Goal: Check status

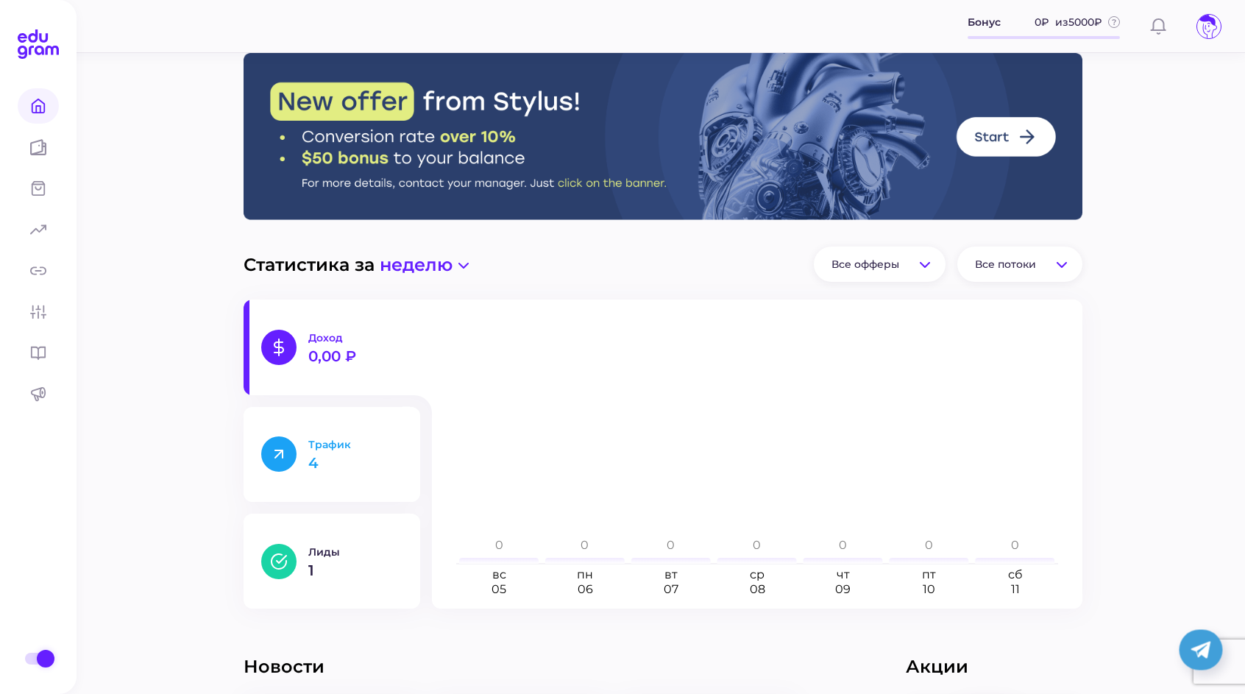
click at [340, 453] on div "Трафик 4" at bounding box center [355, 454] width 94 height 32
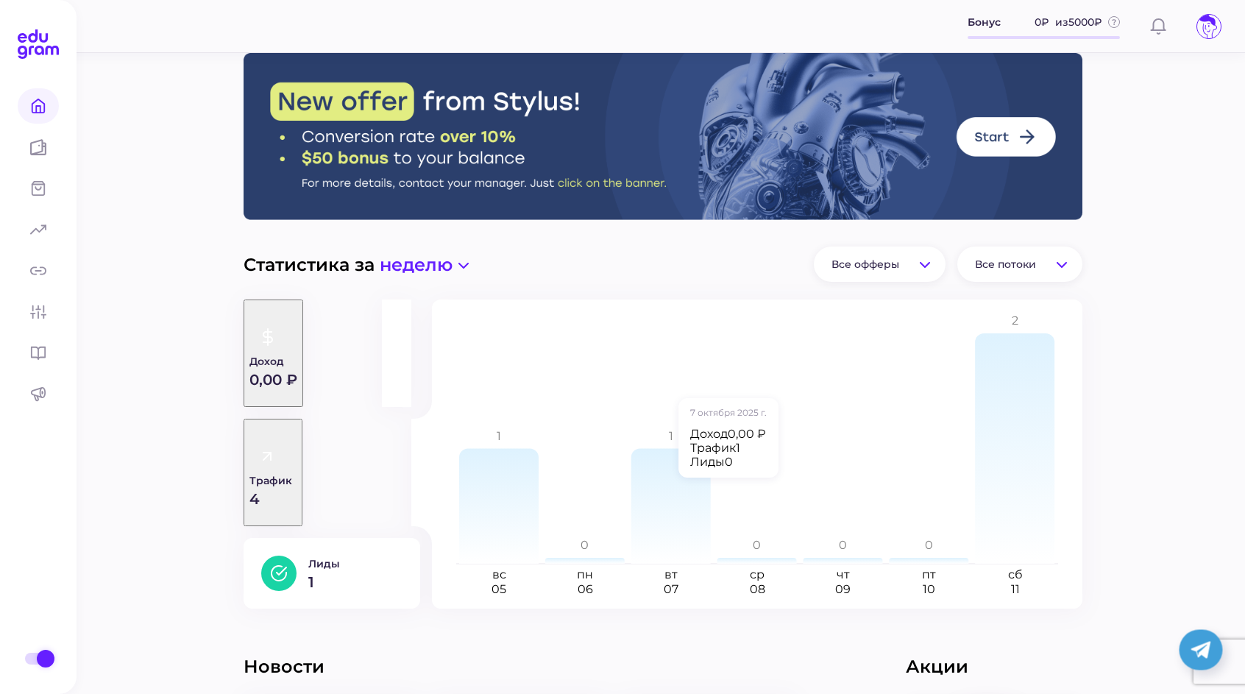
scroll to position [352, 0]
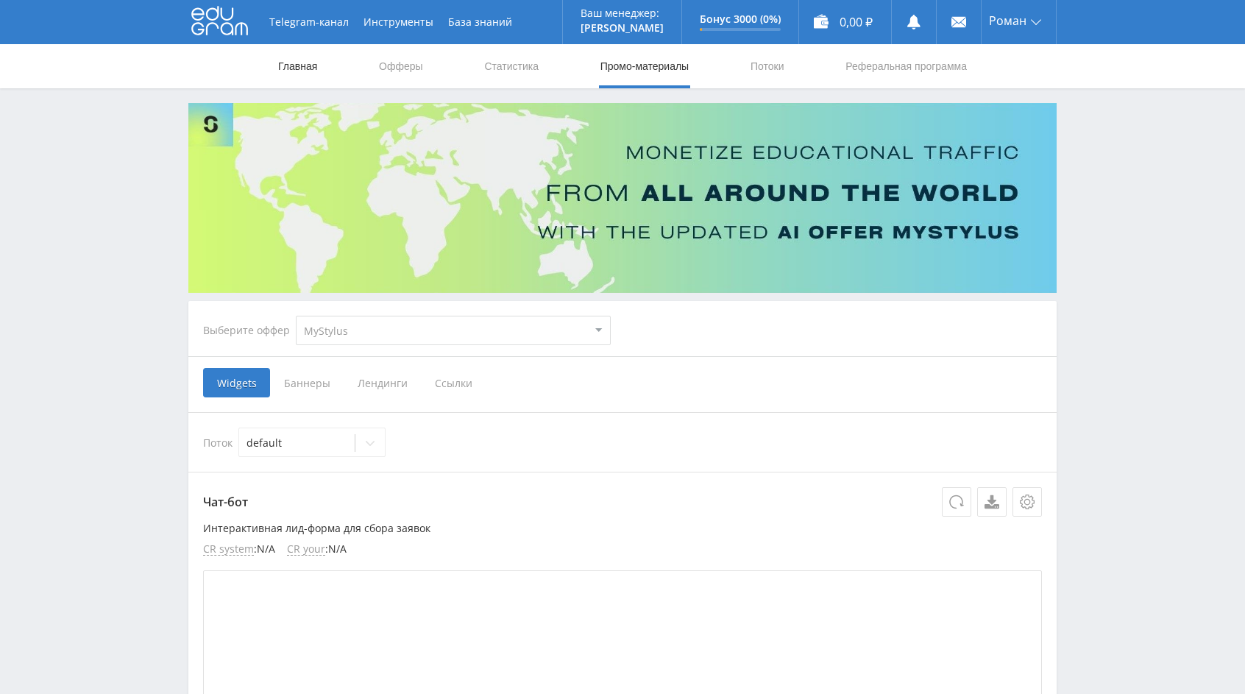
click at [294, 66] on link "Главная" at bounding box center [298, 66] width 42 height 44
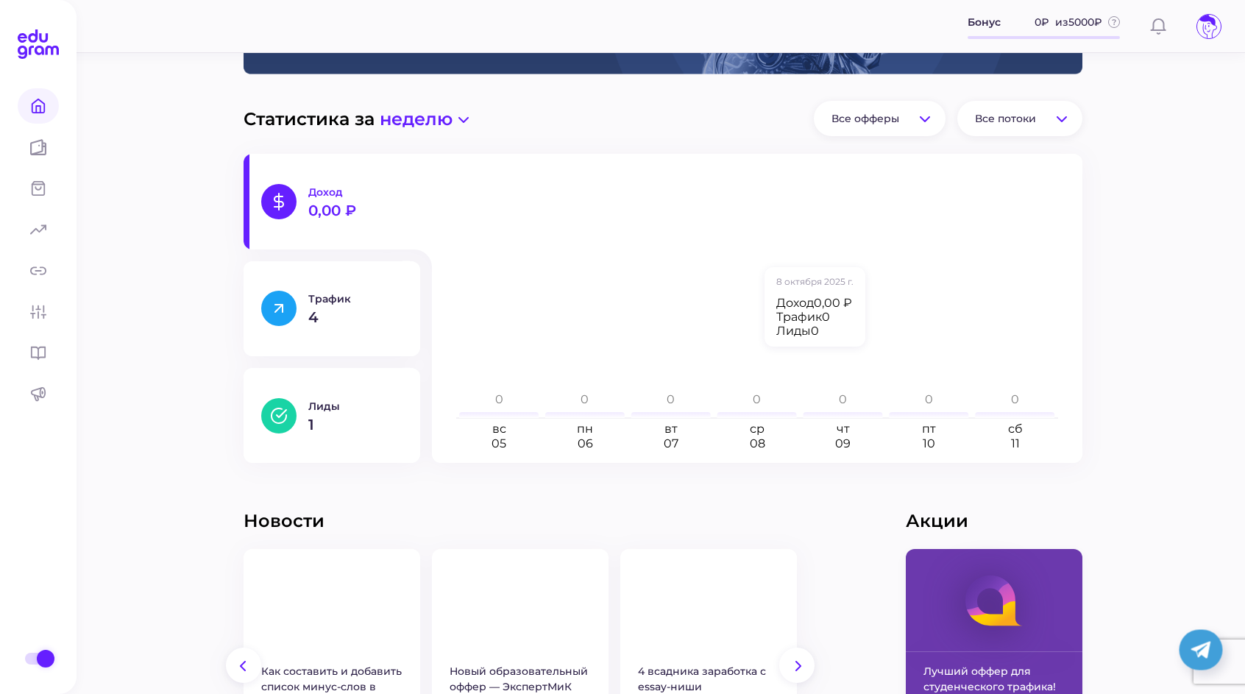
scroll to position [149, 0]
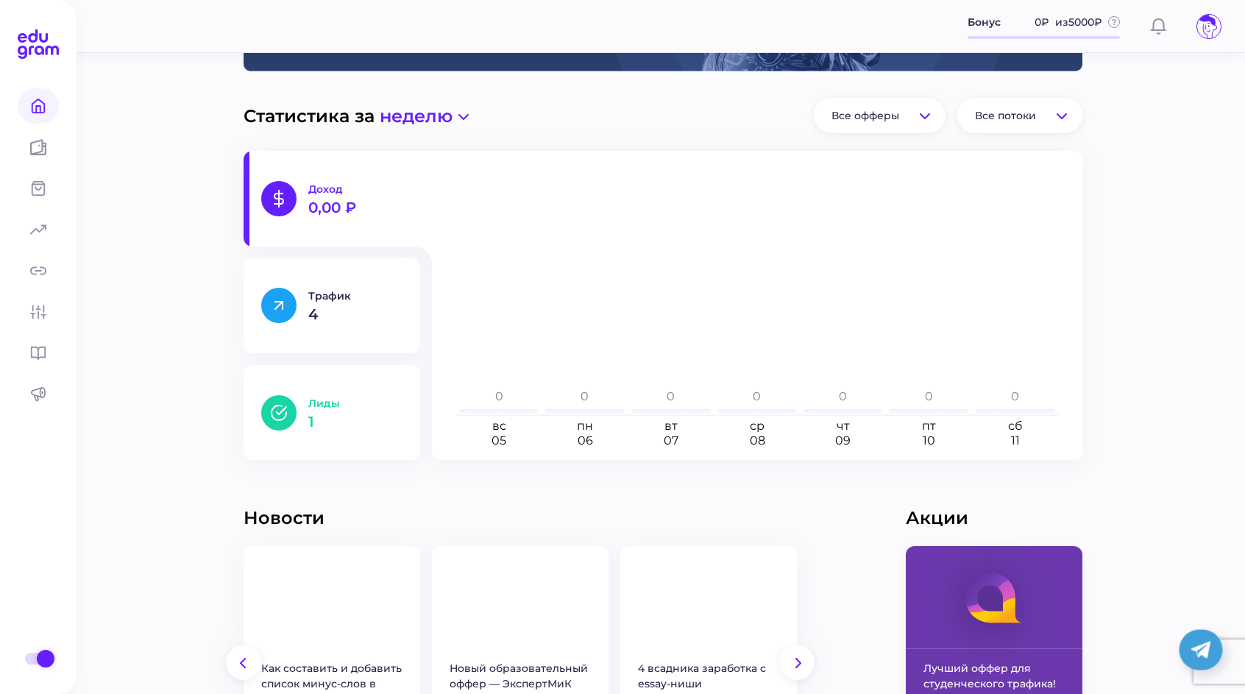
click at [355, 415] on p "1" at bounding box center [355, 421] width 94 height 15
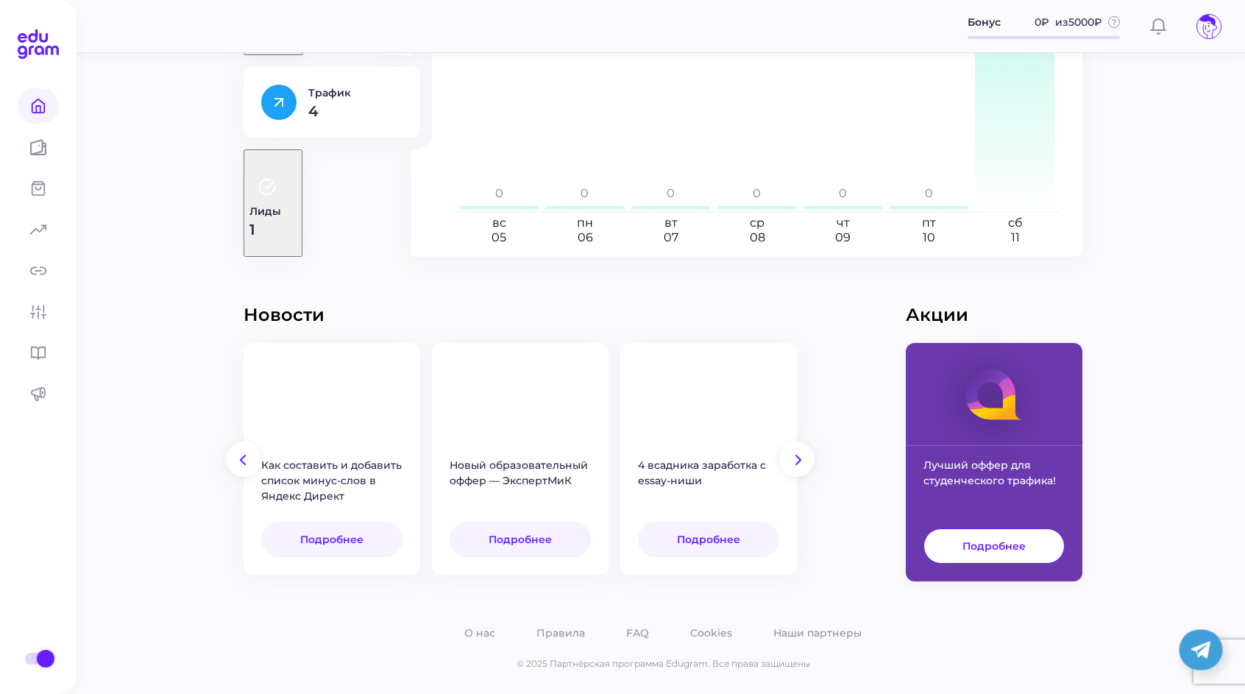
scroll to position [0, 0]
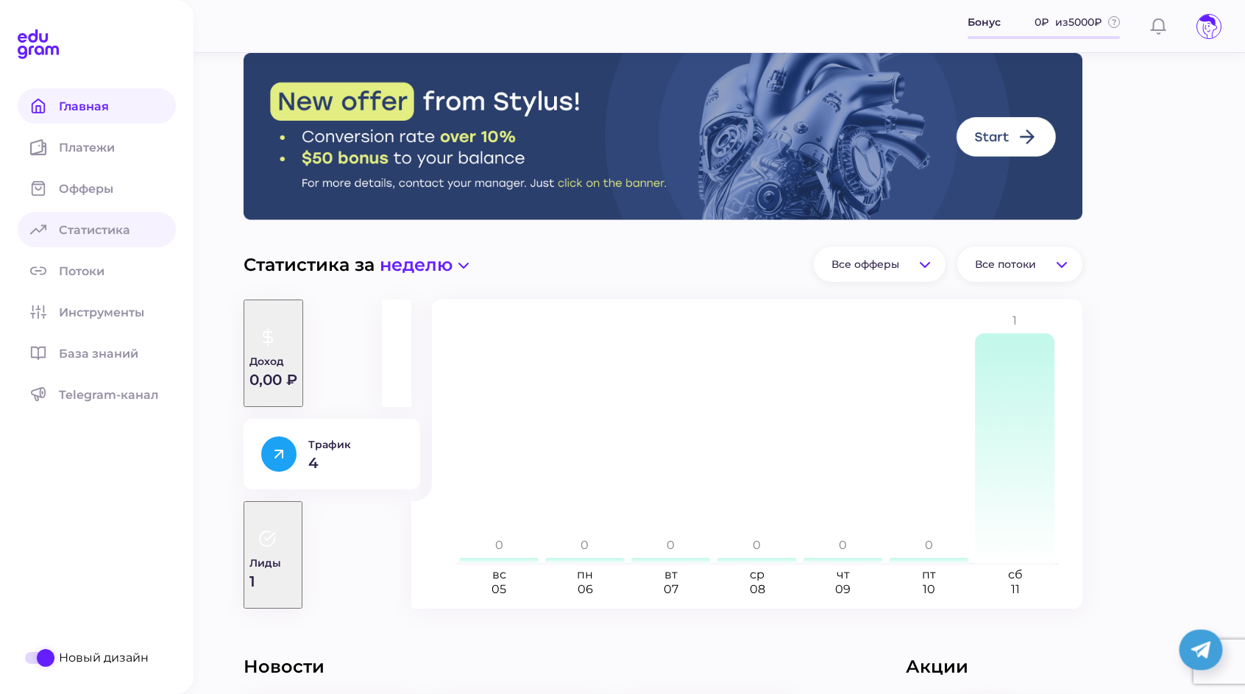
click at [71, 238] on link "Статистика" at bounding box center [97, 229] width 158 height 35
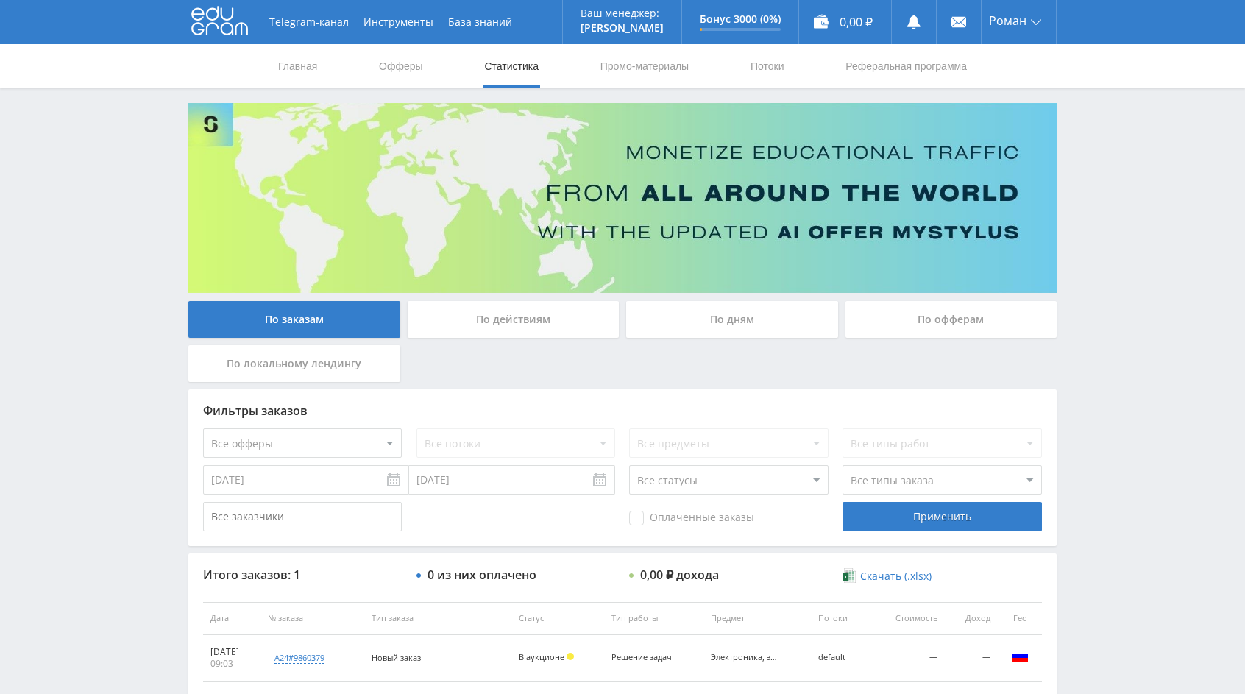
scroll to position [93, 0]
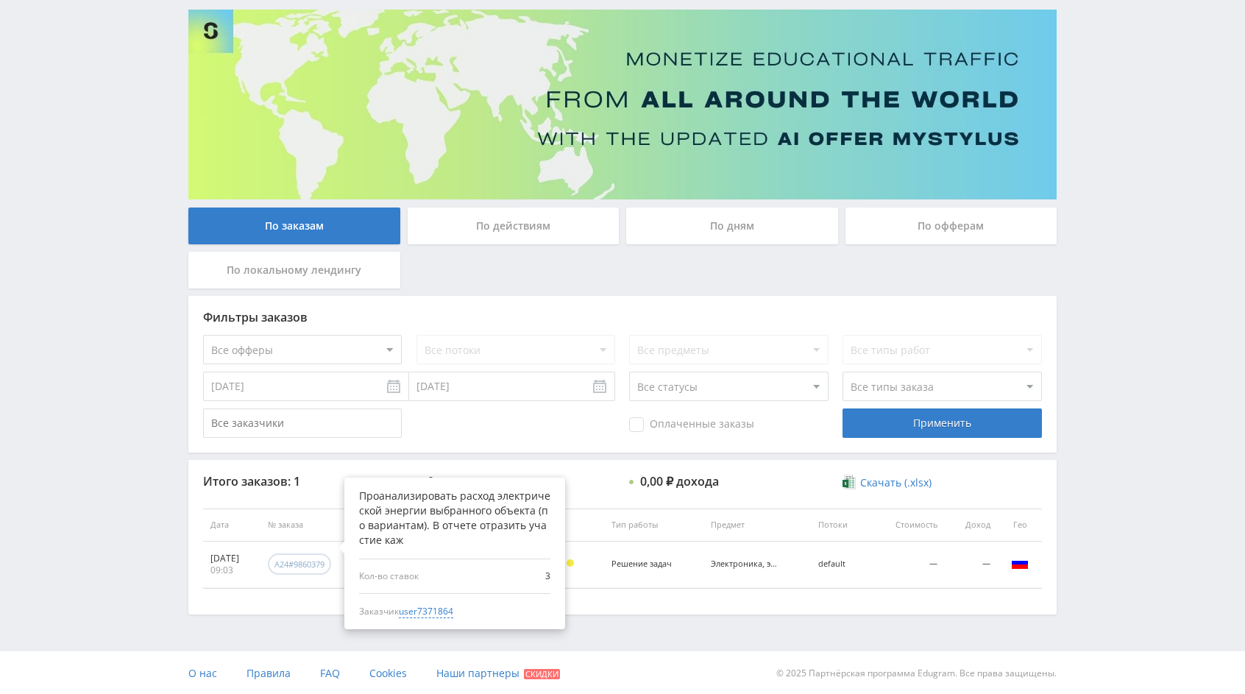
click at [316, 562] on div "a24#9860379" at bounding box center [300, 564] width 50 height 11
click at [444, 607] on span "user7371864" at bounding box center [426, 611] width 54 height 13
type input "04.10.2024"
type input "user7371864"
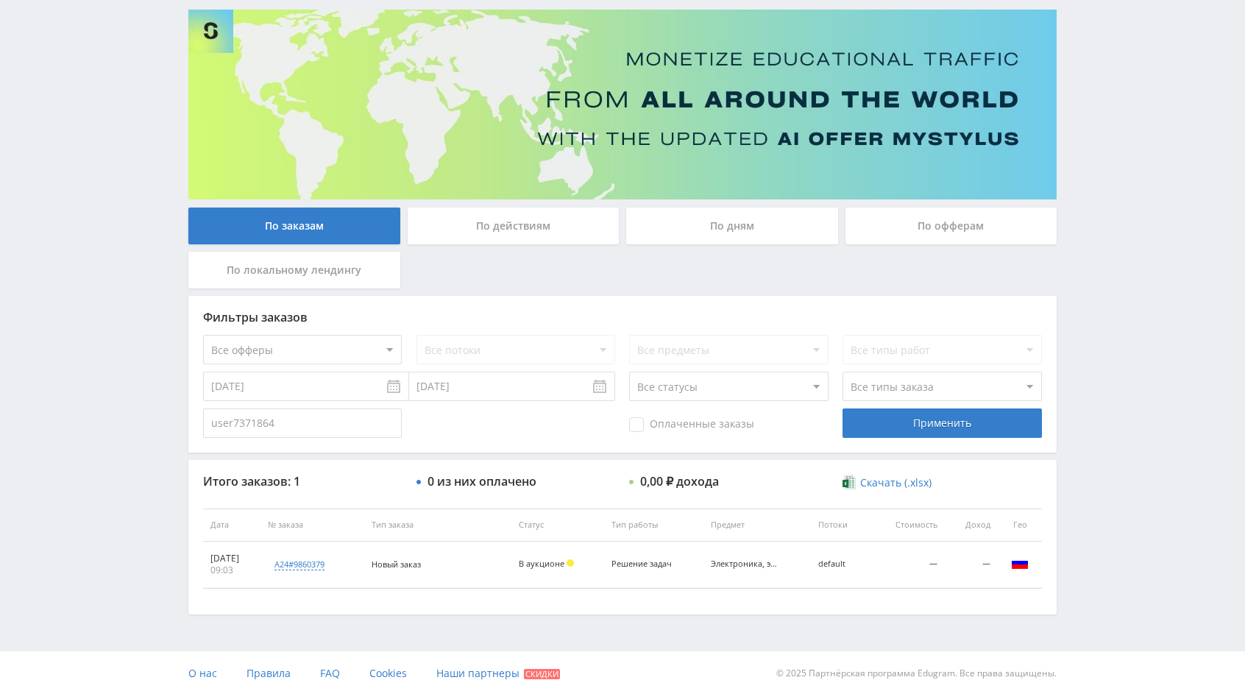
click at [503, 230] on div "По действиям" at bounding box center [514, 226] width 212 height 37
click at [0, 0] on input "По действиям" at bounding box center [0, 0] width 0 height 0
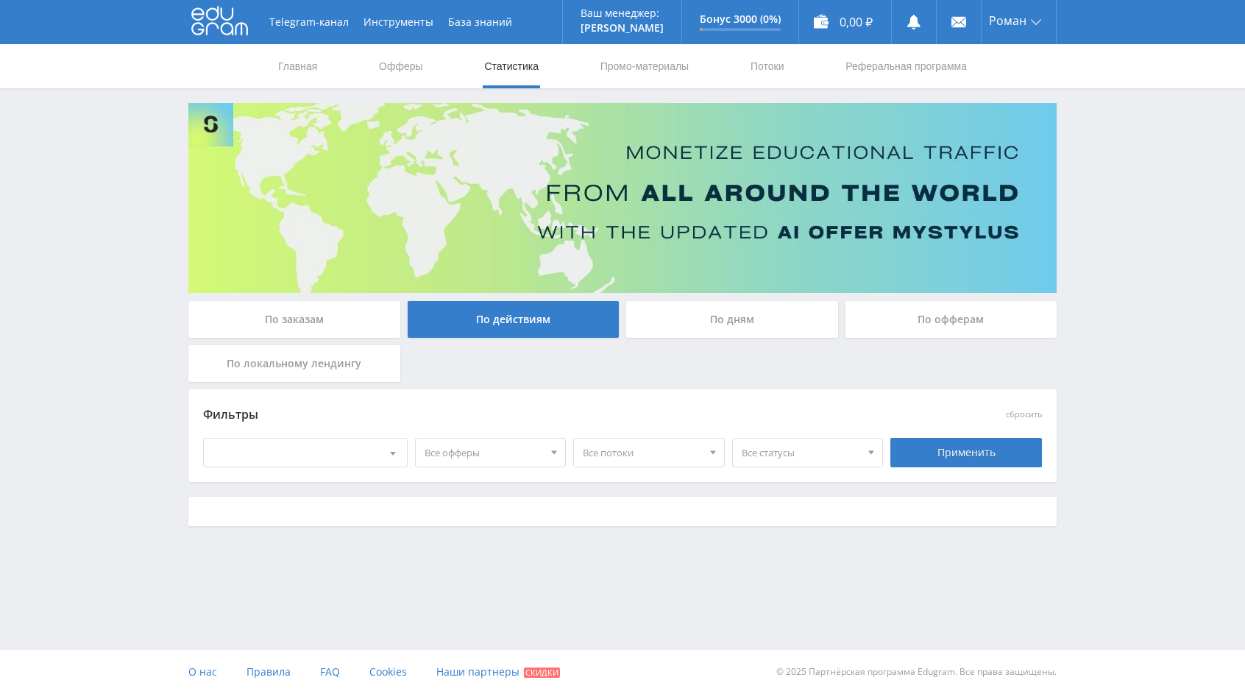
scroll to position [0, 0]
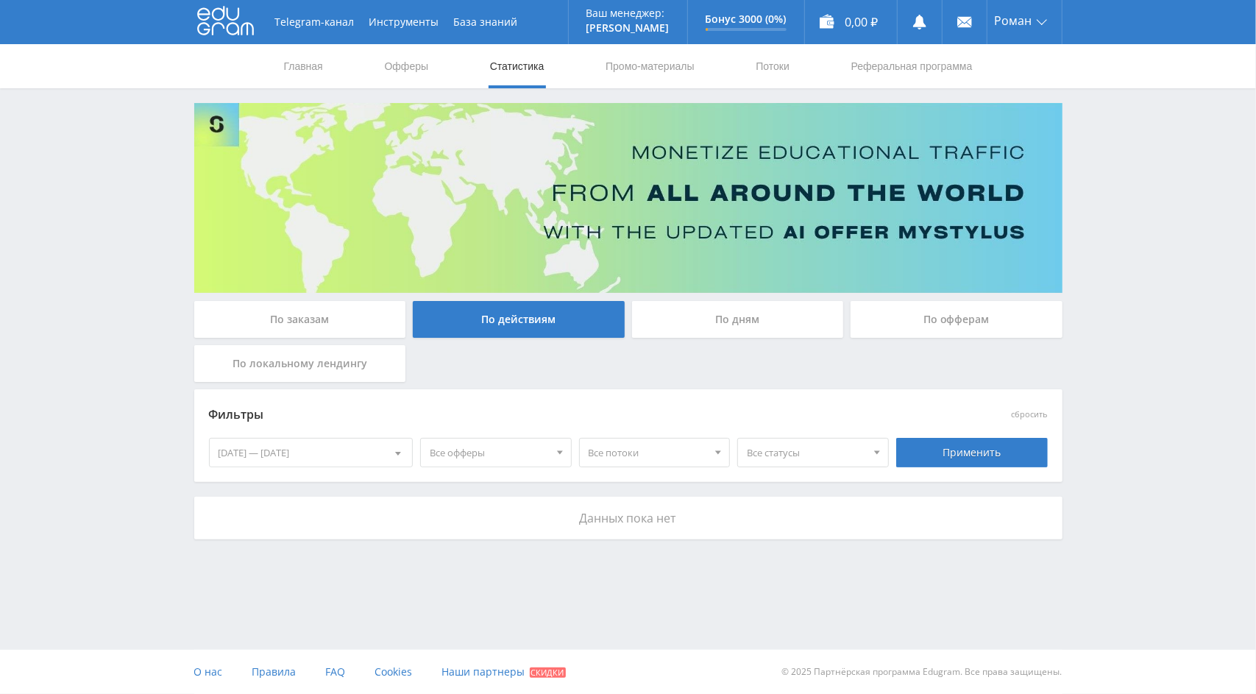
click at [726, 325] on div "По дням" at bounding box center [738, 319] width 212 height 37
click at [0, 0] on input "По дням" at bounding box center [0, 0] width 0 height 0
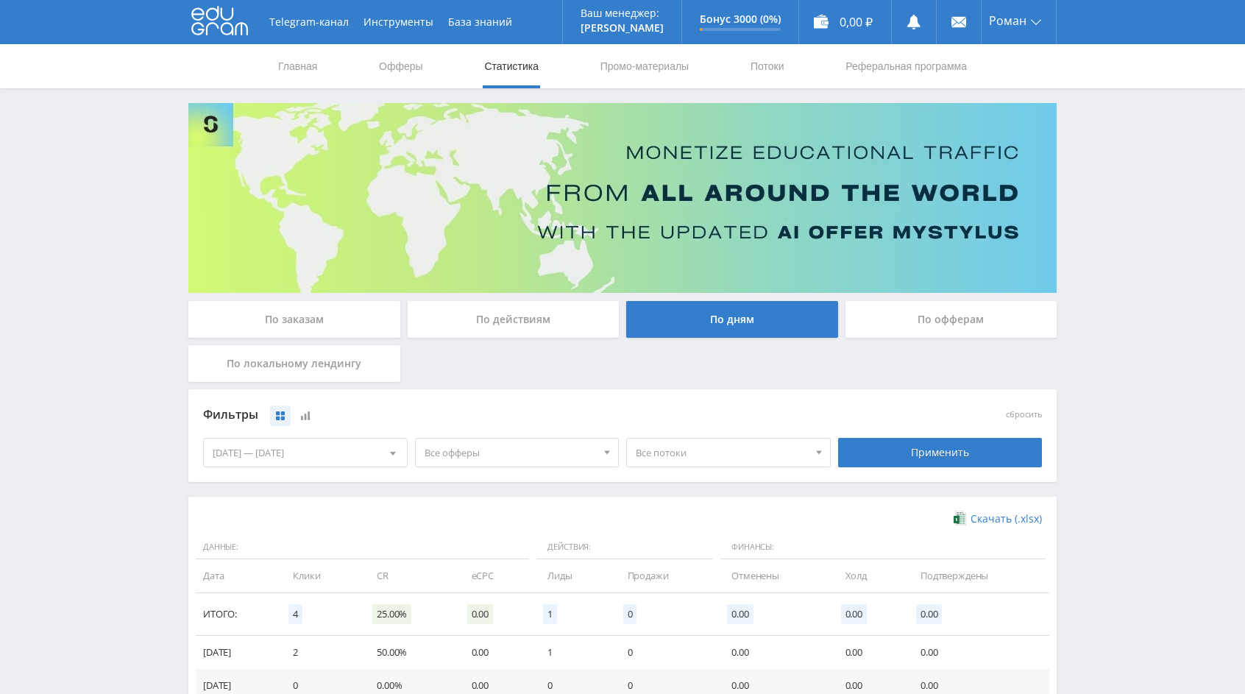
scroll to position [268, 0]
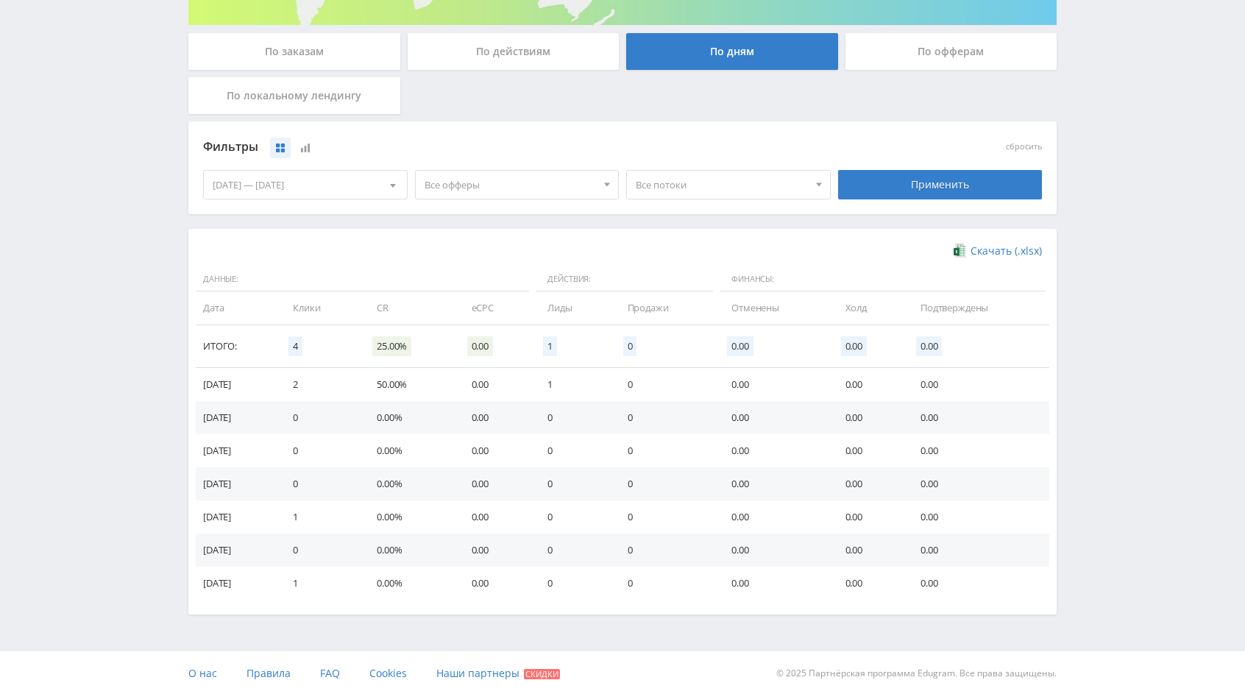
click at [364, 57] on div "По заказам" at bounding box center [294, 51] width 212 height 37
click at [0, 0] on input "По заказам" at bounding box center [0, 0] width 0 height 0
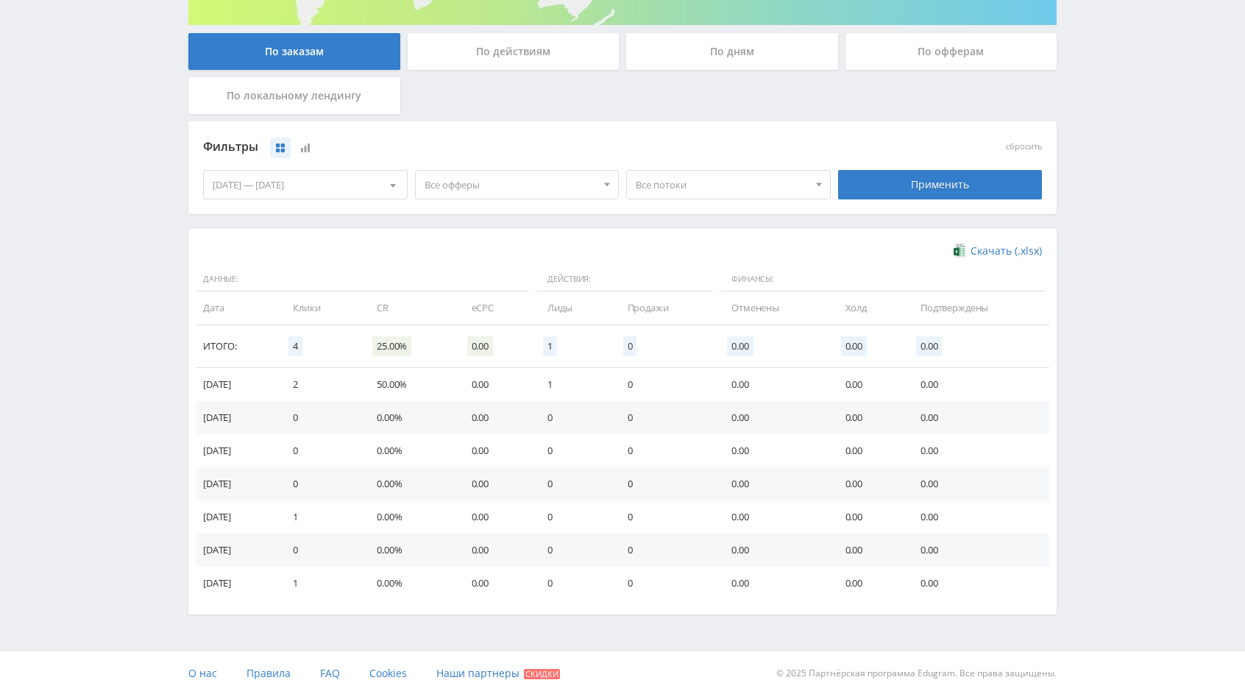
scroll to position [0, 0]
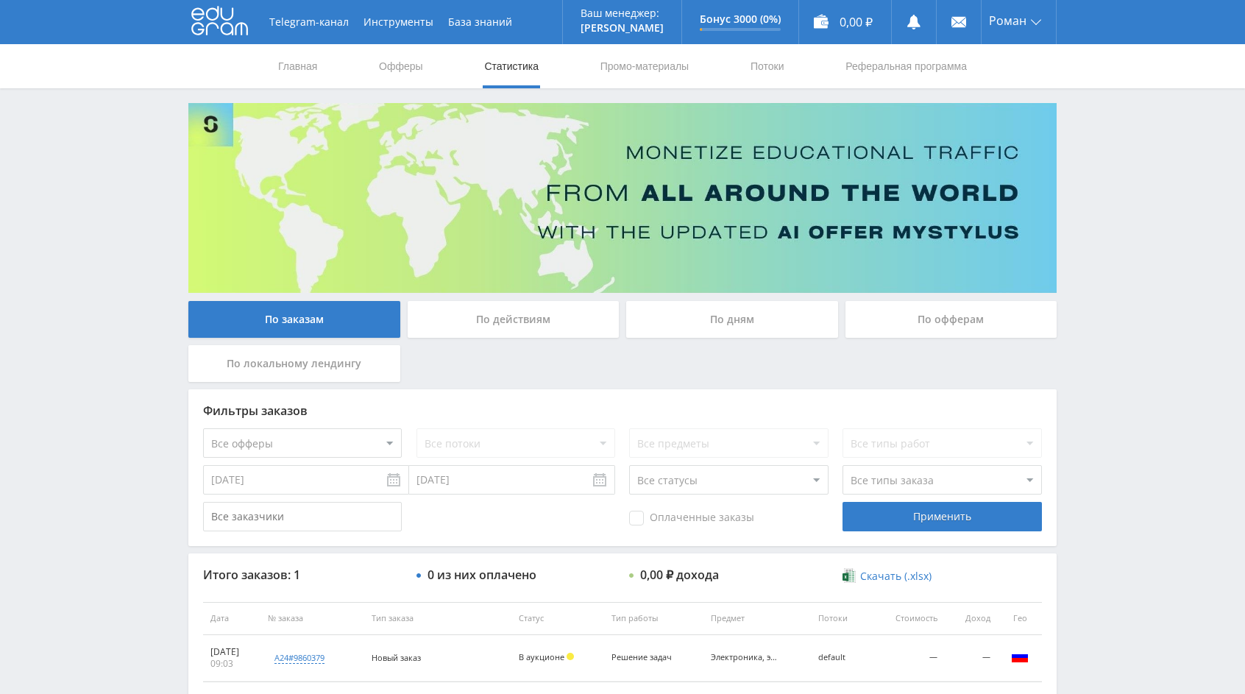
click at [514, 335] on div "По действиям" at bounding box center [514, 319] width 212 height 37
click at [0, 0] on input "По действиям" at bounding box center [0, 0] width 0 height 0
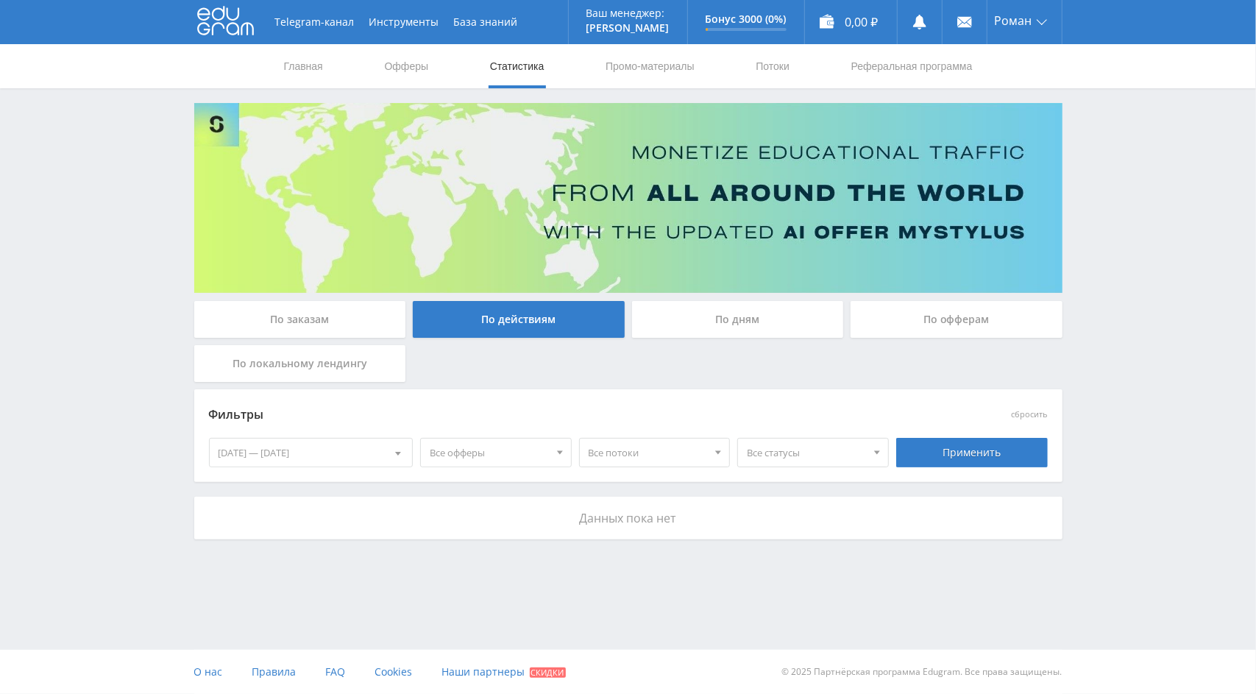
click at [757, 327] on div "По дням" at bounding box center [738, 319] width 212 height 37
click at [0, 0] on input "По дням" at bounding box center [0, 0] width 0 height 0
